Goal: Task Accomplishment & Management: Use online tool/utility

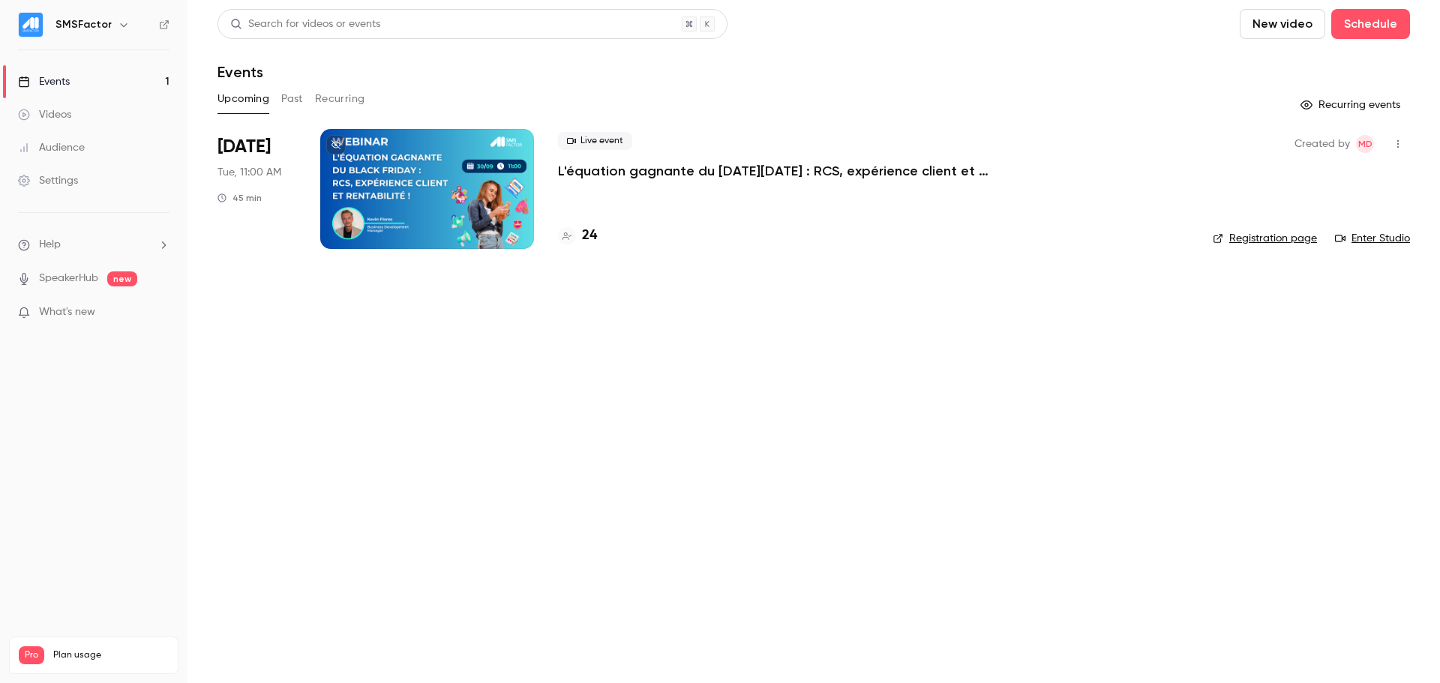
click at [436, 180] on div at bounding box center [427, 189] width 214 height 120
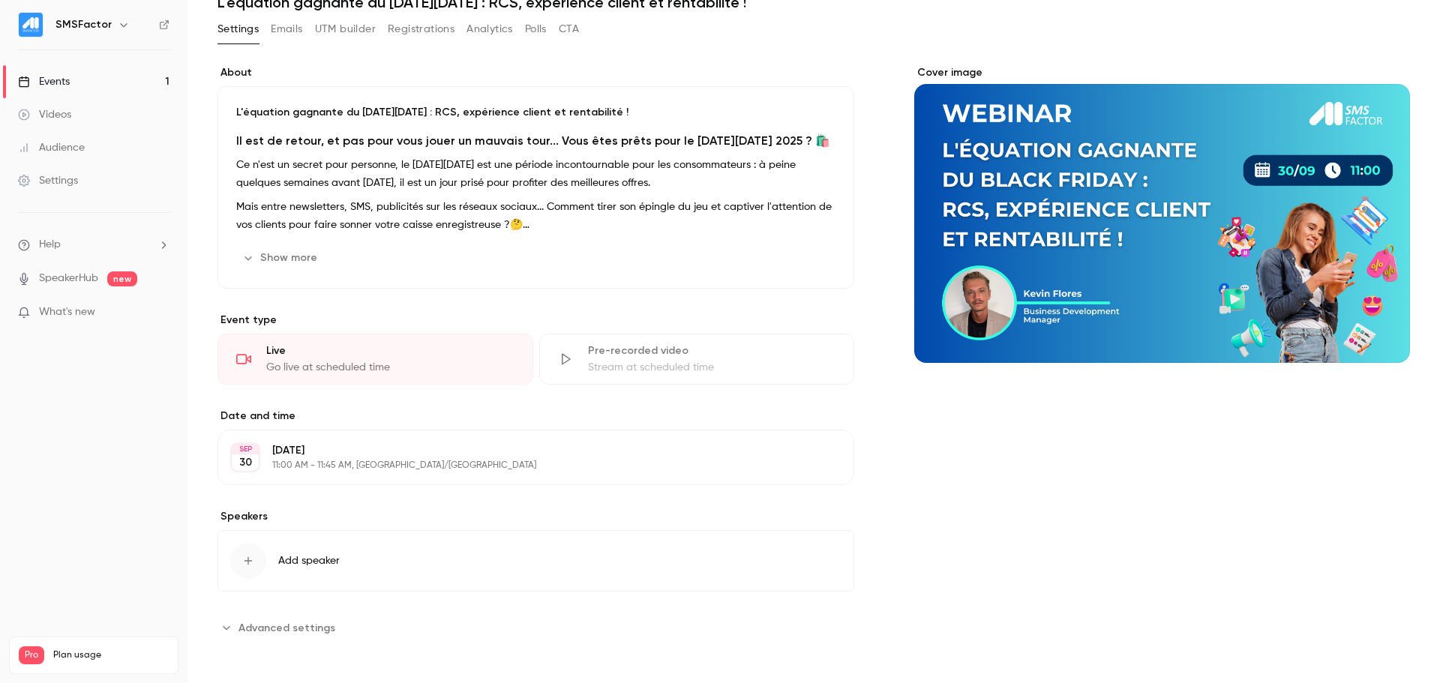
scroll to position [224, 0]
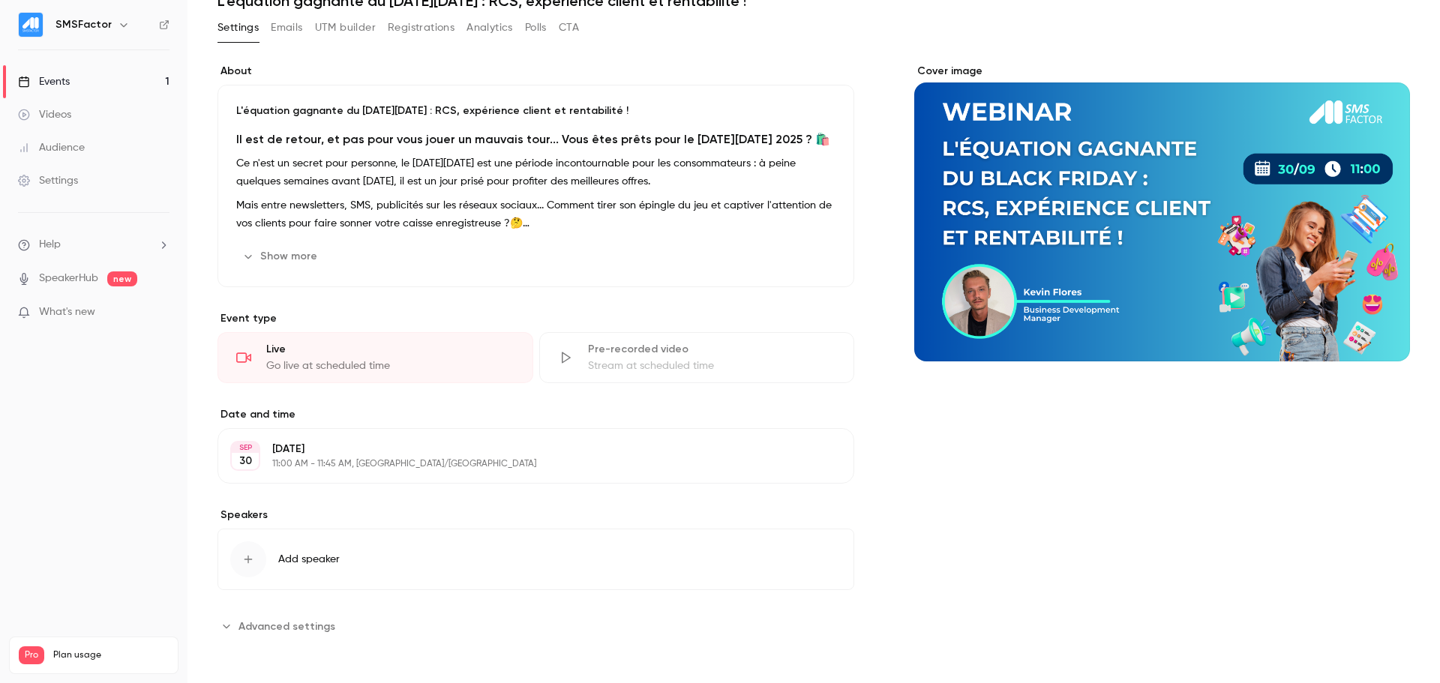
click at [437, 26] on button "Registrations" at bounding box center [421, 28] width 67 height 24
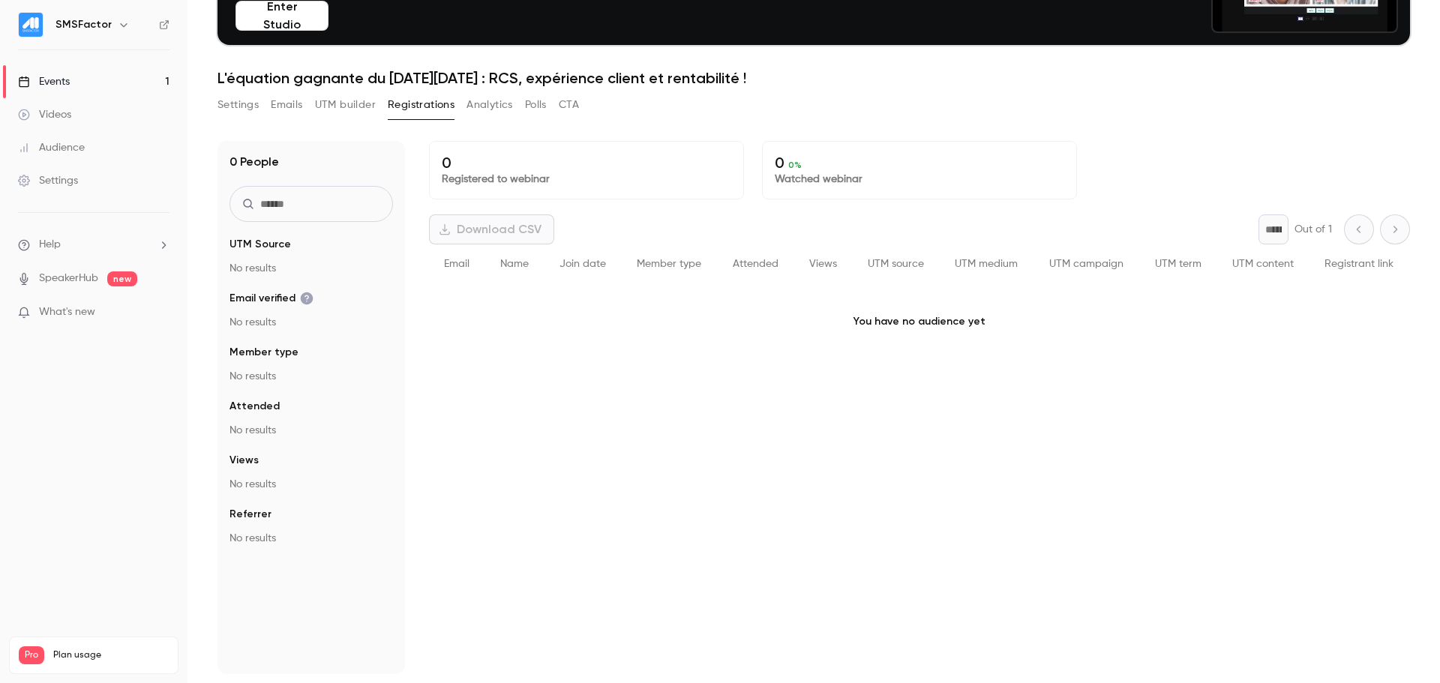
scroll to position [147, 0]
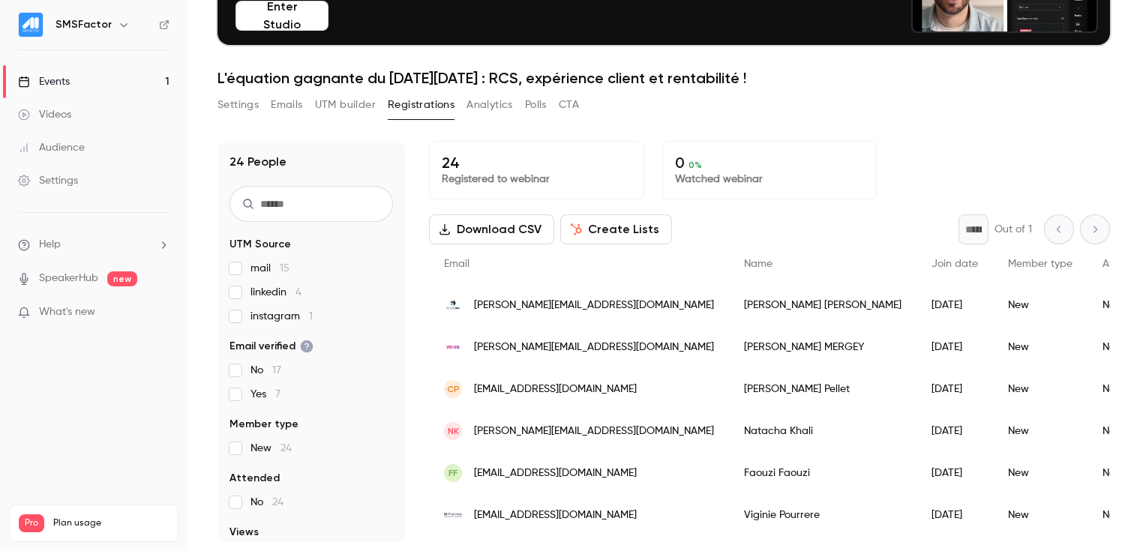
drag, startPoint x: 460, startPoint y: 233, endPoint x: 463, endPoint y: 257, distance: 24.2
click at [461, 233] on button "Download CSV" at bounding box center [491, 230] width 125 height 30
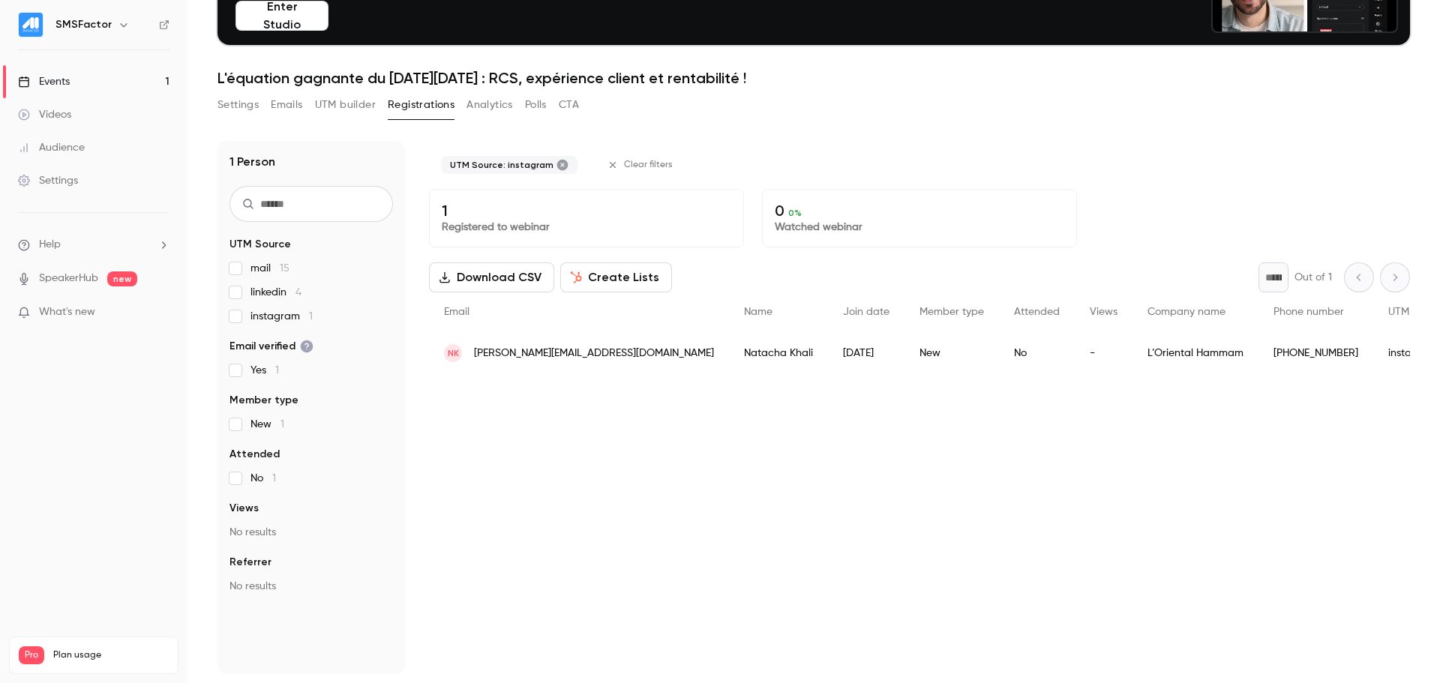
click at [260, 320] on span "instagram 1" at bounding box center [282, 316] width 62 height 15
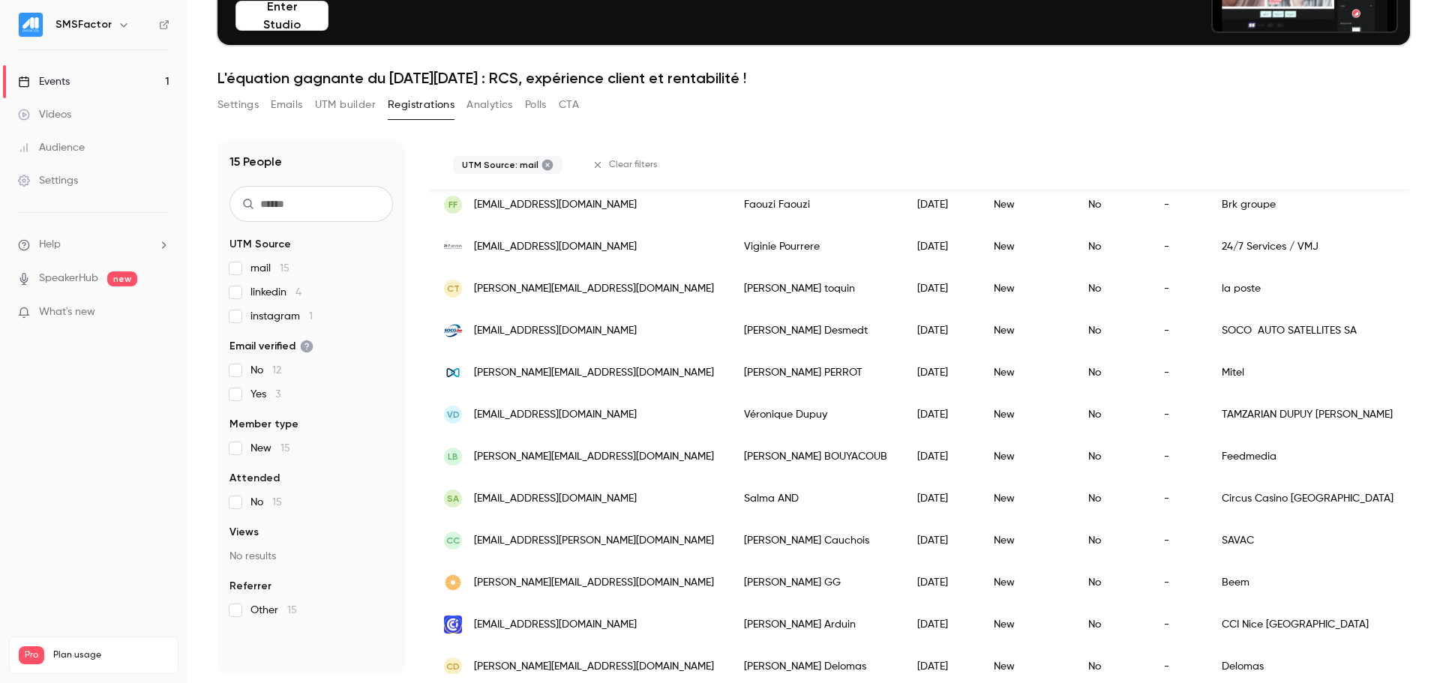
scroll to position [299, 0]
